Goal: Information Seeking & Learning: Learn about a topic

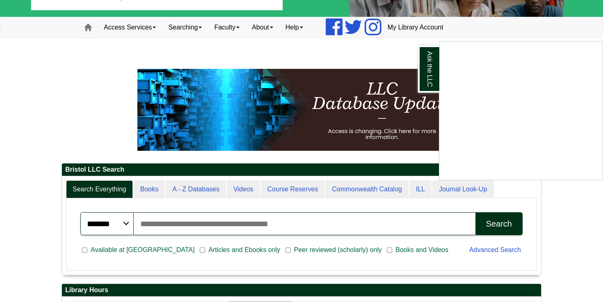
scroll to position [42, 0]
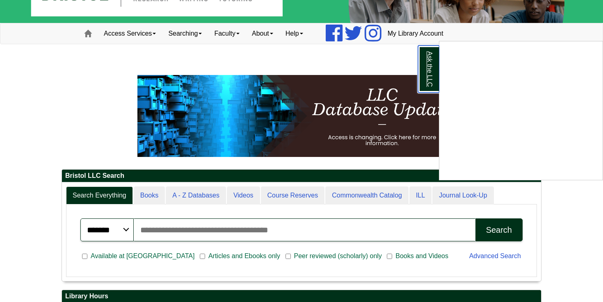
click at [434, 75] on link "Ask the LLC" at bounding box center [428, 69] width 21 height 47
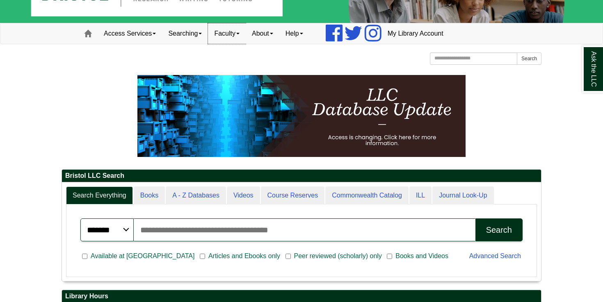
click at [224, 37] on link "Faculty" at bounding box center [227, 33] width 38 height 21
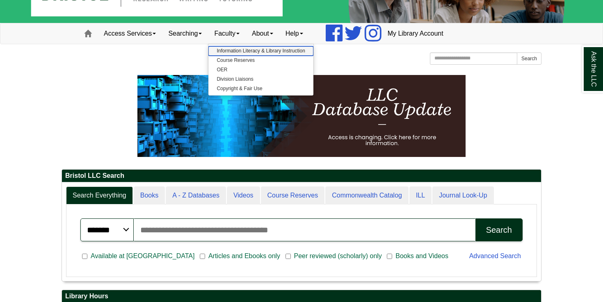
click at [228, 54] on link "Information Literacy & Library Instruction" at bounding box center [260, 50] width 105 height 9
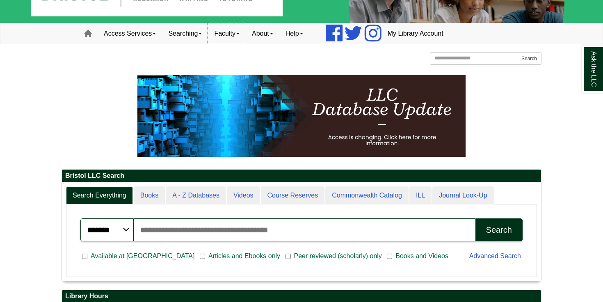
click at [222, 35] on link "Faculty" at bounding box center [227, 33] width 38 height 21
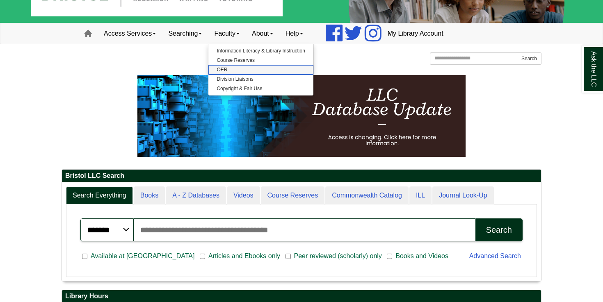
click at [236, 67] on link "OER" at bounding box center [260, 69] width 105 height 9
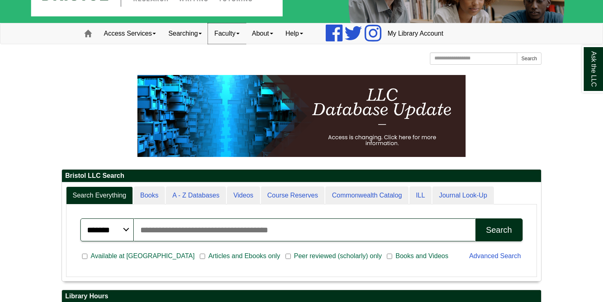
click at [246, 41] on link "Faculty" at bounding box center [227, 33] width 38 height 21
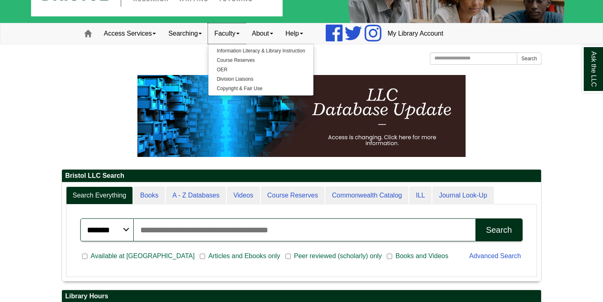
click at [246, 41] on link "Faculty" at bounding box center [227, 33] width 38 height 21
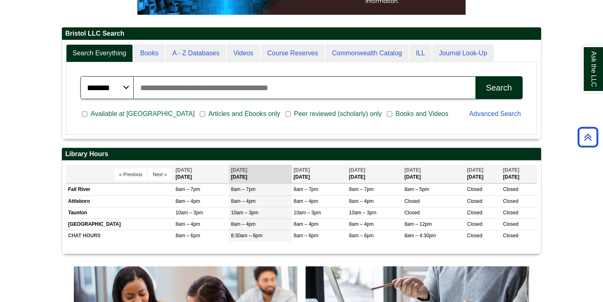
scroll to position [0, 0]
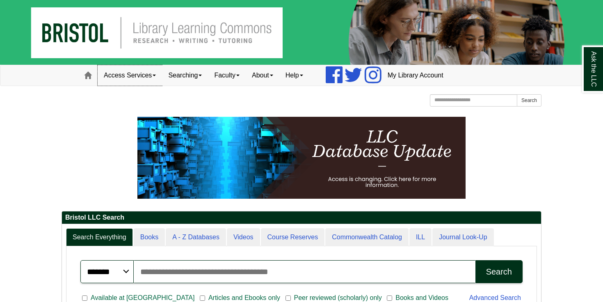
click at [158, 81] on link "Access Services" at bounding box center [130, 75] width 64 height 21
click at [156, 80] on link "Access Services" at bounding box center [130, 75] width 64 height 21
click at [145, 75] on link "Access Services" at bounding box center [130, 75] width 64 height 21
click at [202, 79] on link "Searching" at bounding box center [185, 75] width 46 height 21
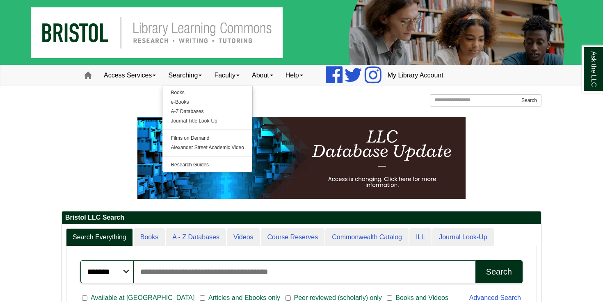
click at [284, 103] on div "Bristol Community College Bristol Community College Library Learning Commons Ho…" at bounding box center [302, 101] width 480 height 14
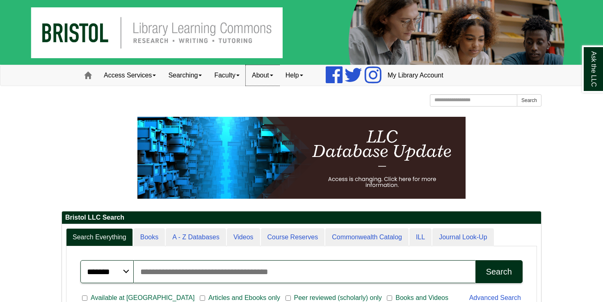
click at [270, 77] on link "About" at bounding box center [263, 75] width 34 height 21
click at [309, 78] on link "Help" at bounding box center [294, 75] width 30 height 21
click at [383, 101] on div "Bristol Community College Bristol Community College Library Learning Commons Ho…" at bounding box center [302, 101] width 480 height 14
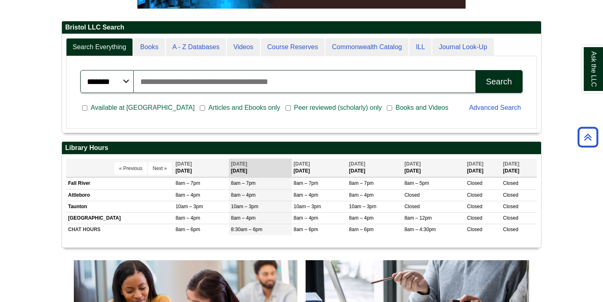
scroll to position [223, 0]
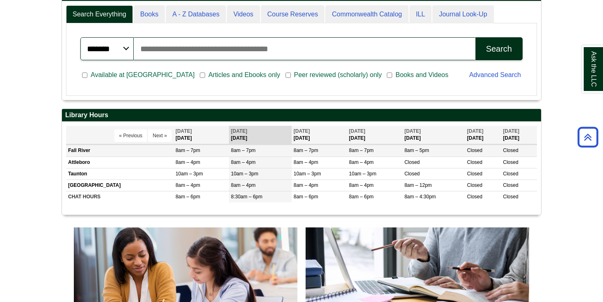
drag, startPoint x: 310, startPoint y: 152, endPoint x: 293, endPoint y: 150, distance: 16.9
click at [294, 150] on span "8am – 7pm" at bounding box center [306, 151] width 25 height 6
click at [294, 151] on span "8am – 7pm" at bounding box center [306, 151] width 25 height 6
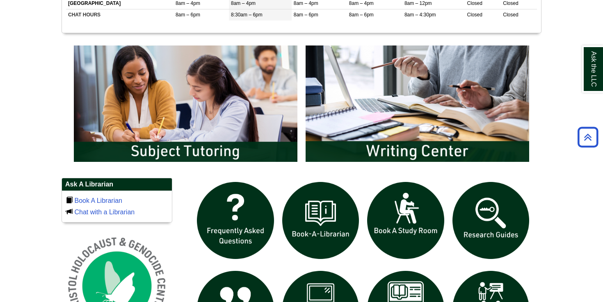
scroll to position [413, 0]
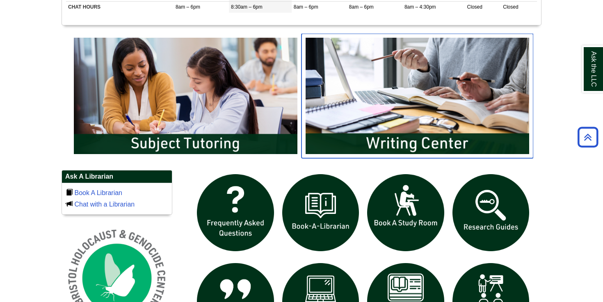
click at [399, 110] on img "slideshow" at bounding box center [418, 96] width 232 height 125
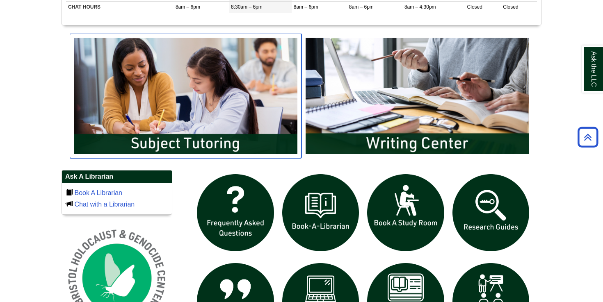
click at [196, 123] on img "slideshow" at bounding box center [186, 96] width 232 height 125
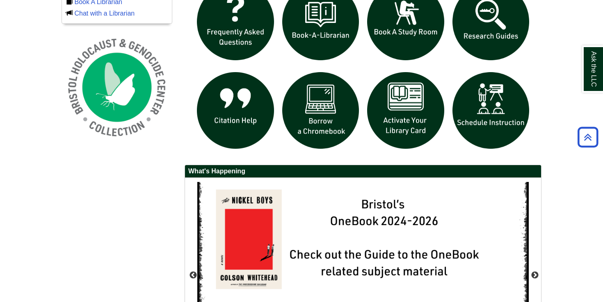
scroll to position [605, 0]
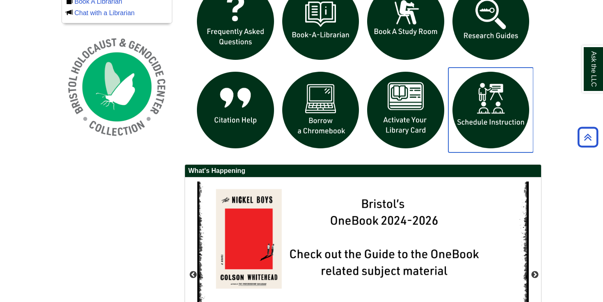
click at [467, 137] on img "slideshow" at bounding box center [490, 110] width 85 height 85
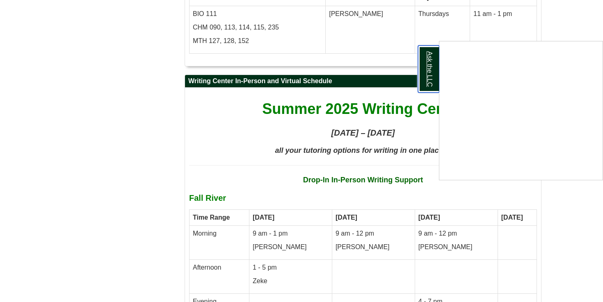
click at [424, 72] on link "Ask the LLC" at bounding box center [428, 69] width 21 height 47
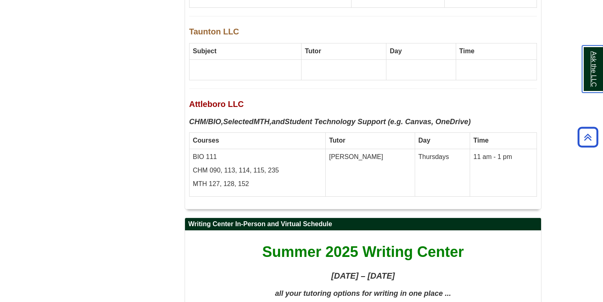
scroll to position [2474, 0]
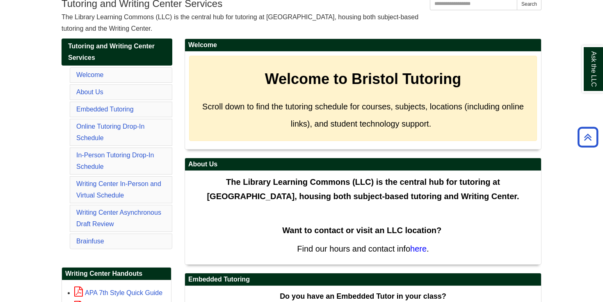
scroll to position [111, 0]
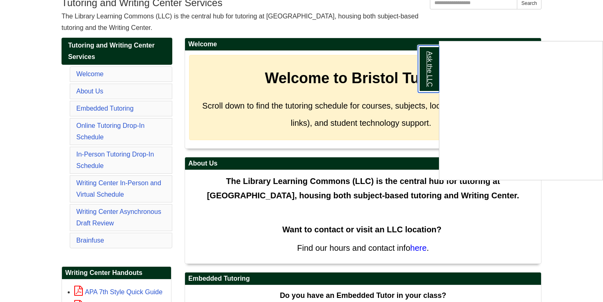
click at [435, 81] on link "Ask the LLC" at bounding box center [428, 69] width 21 height 47
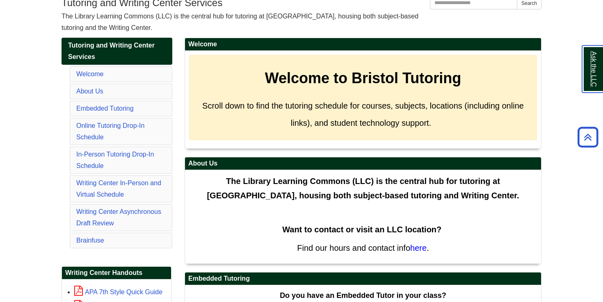
scroll to position [109, 0]
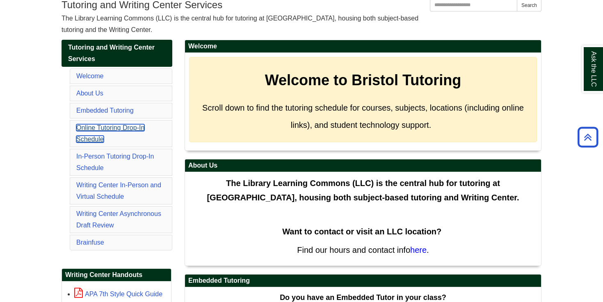
click at [126, 128] on link "Online Tutoring Drop-In Schedule" at bounding box center [110, 133] width 68 height 18
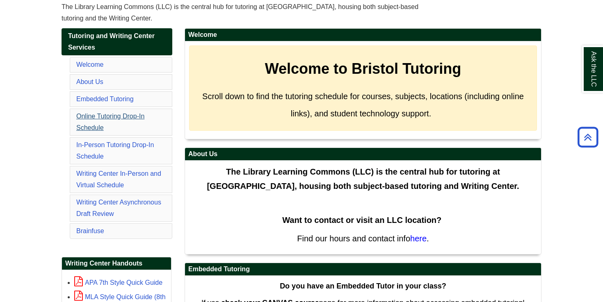
scroll to position [120, 0]
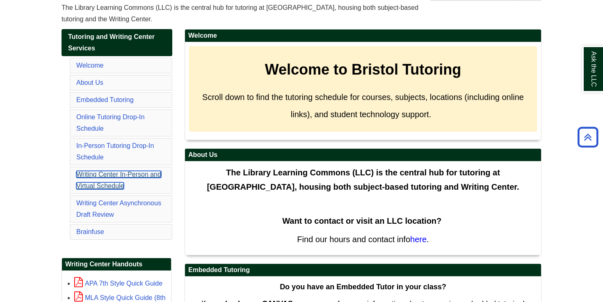
click at [105, 177] on link "Writing Center In-Person and Virtual Schedule" at bounding box center [118, 180] width 85 height 18
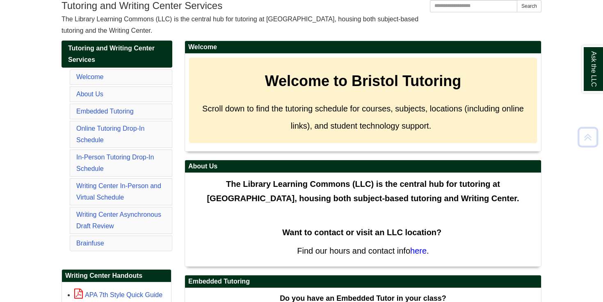
scroll to position [110, 0]
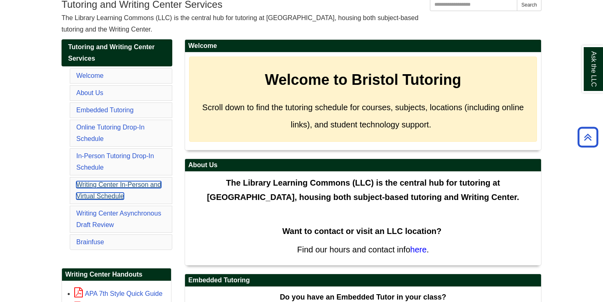
click at [101, 199] on link "Writing Center In-Person and Virtual Schedule" at bounding box center [118, 190] width 85 height 18
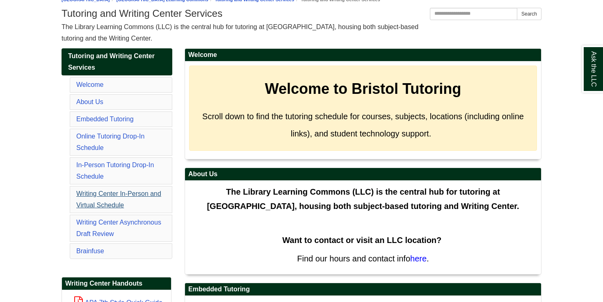
scroll to position [105, 0]
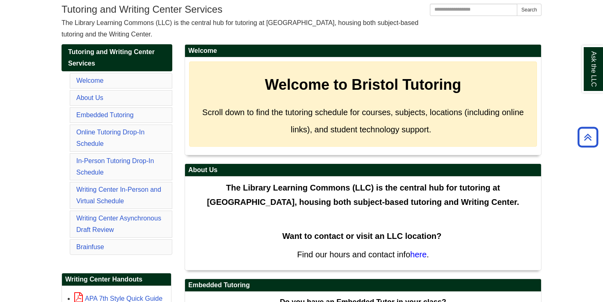
click at [92, 224] on li "Writing Center Asynchronous Draft Review" at bounding box center [121, 224] width 103 height 27
click at [93, 219] on link "Writing Center Asynchronous Draft Review" at bounding box center [118, 224] width 85 height 18
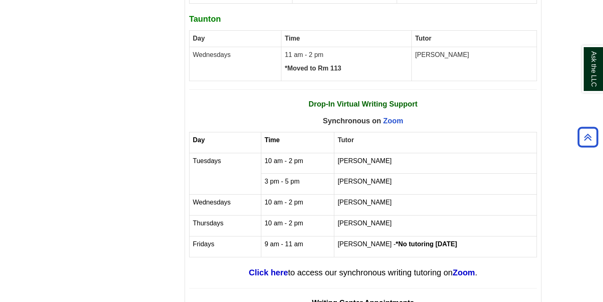
scroll to position [3128, 0]
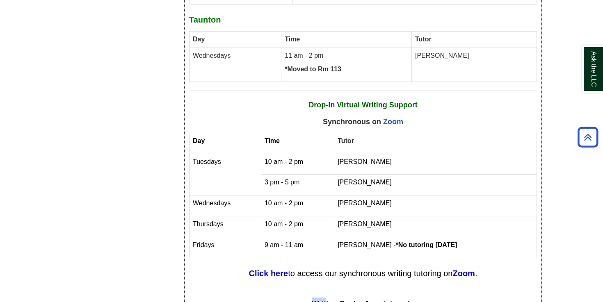
drag, startPoint x: 310, startPoint y: 233, endPoint x: 327, endPoint y: 231, distance: 17.5
click at [327, 298] on p "Writing Center Appointments" at bounding box center [363, 304] width 348 height 13
click at [327, 300] on span "Writing Center Appointments" at bounding box center [363, 304] width 102 height 8
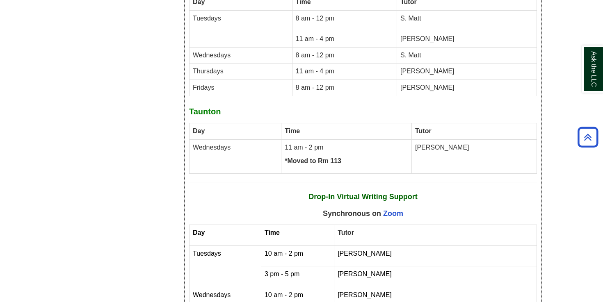
scroll to position [3048, 0]
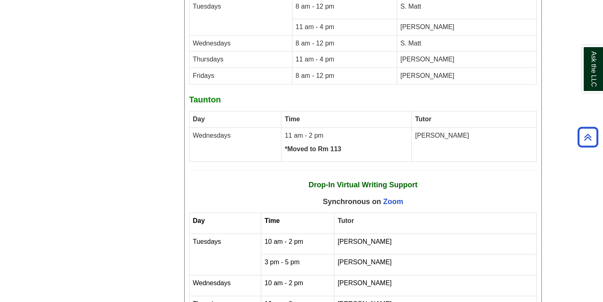
drag, startPoint x: 305, startPoint y: 280, endPoint x: 448, endPoint y: 282, distance: 142.8
click at [386, 269] on div "Summer 2025 Writing Center [DATE] – [DATE] all your tutoring options for writin…" at bounding box center [363, 46] width 348 height 782
click at [275, 280] on span "10 am - 2 pm" at bounding box center [284, 283] width 39 height 7
click at [274, 280] on span "10 am - 2 pm" at bounding box center [284, 283] width 39 height 7
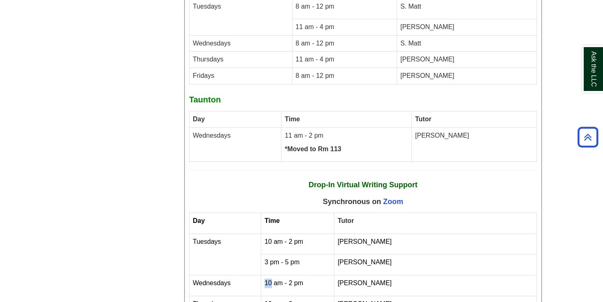
click at [274, 280] on span "10 am - 2 pm" at bounding box center [284, 283] width 39 height 7
click at [308, 270] on div "Summer 2025 Writing Center [DATE] – [DATE] all your tutoring options for writin…" at bounding box center [363, 46] width 348 height 782
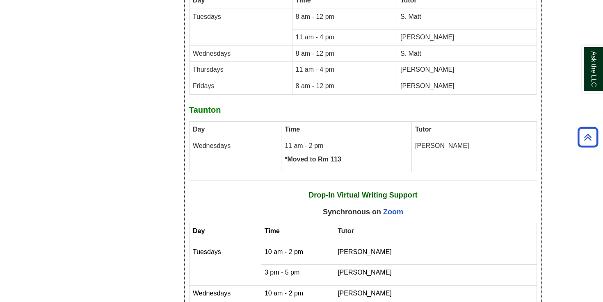
scroll to position [3037, 0]
drag, startPoint x: 344, startPoint y: 294, endPoint x: 426, endPoint y: 293, distance: 82.1
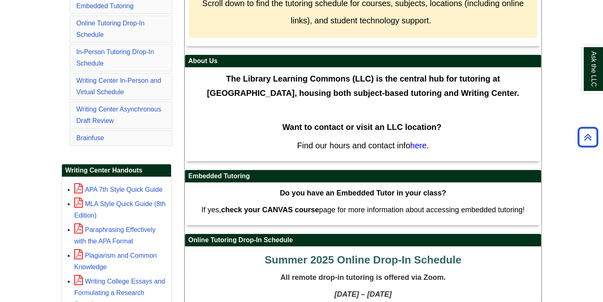
scroll to position [213, 0]
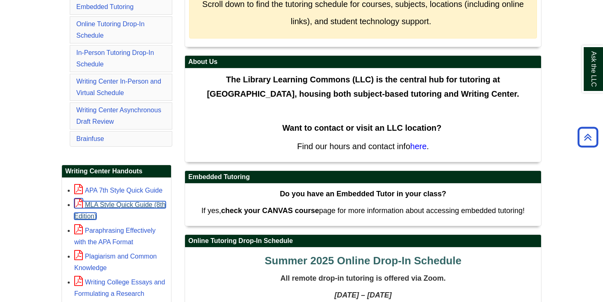
click at [101, 212] on link "MLA Style Quick Guide (8th Edition)" at bounding box center [119, 210] width 91 height 18
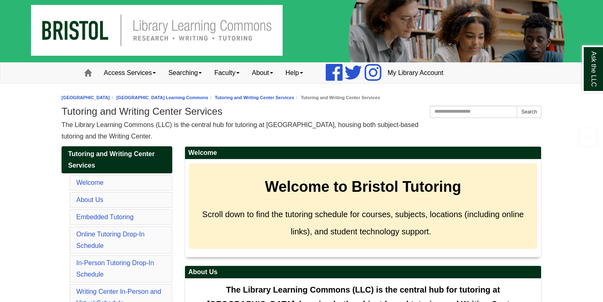
scroll to position [0, 0]
